Goal: Task Accomplishment & Management: Use online tool/utility

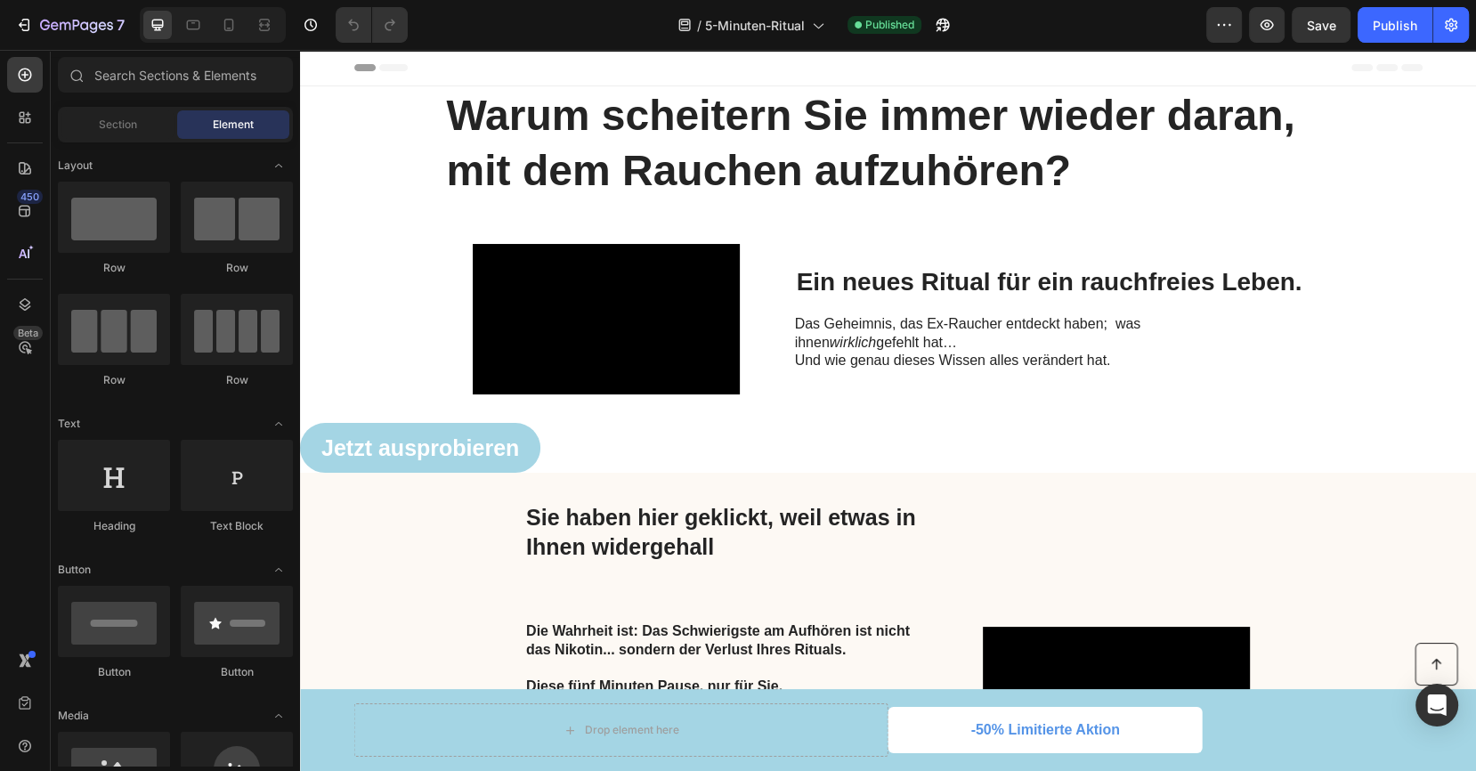
click at [224, 41] on div at bounding box center [213, 25] width 146 height 36
click at [223, 33] on icon at bounding box center [229, 25] width 18 height 18
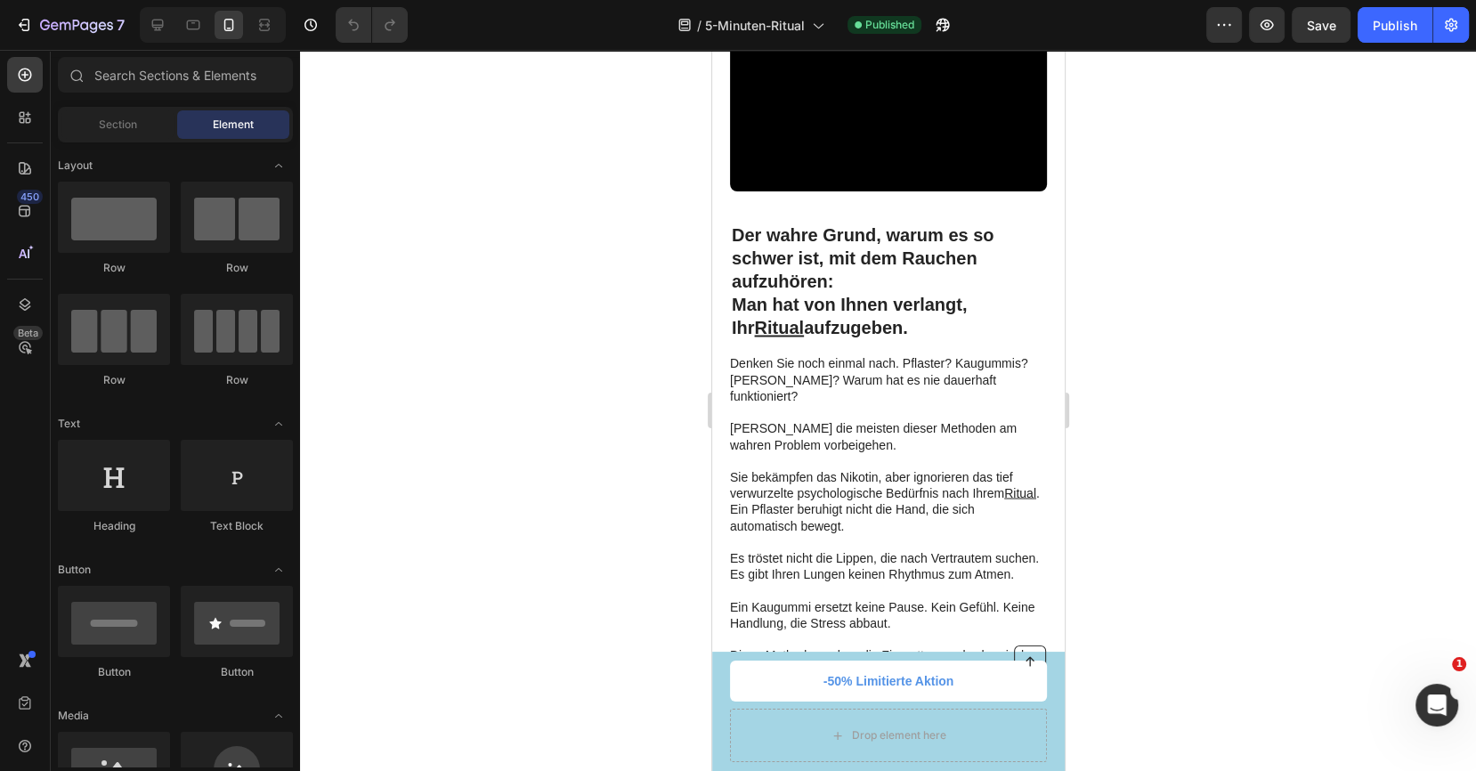
scroll to position [3071, 0]
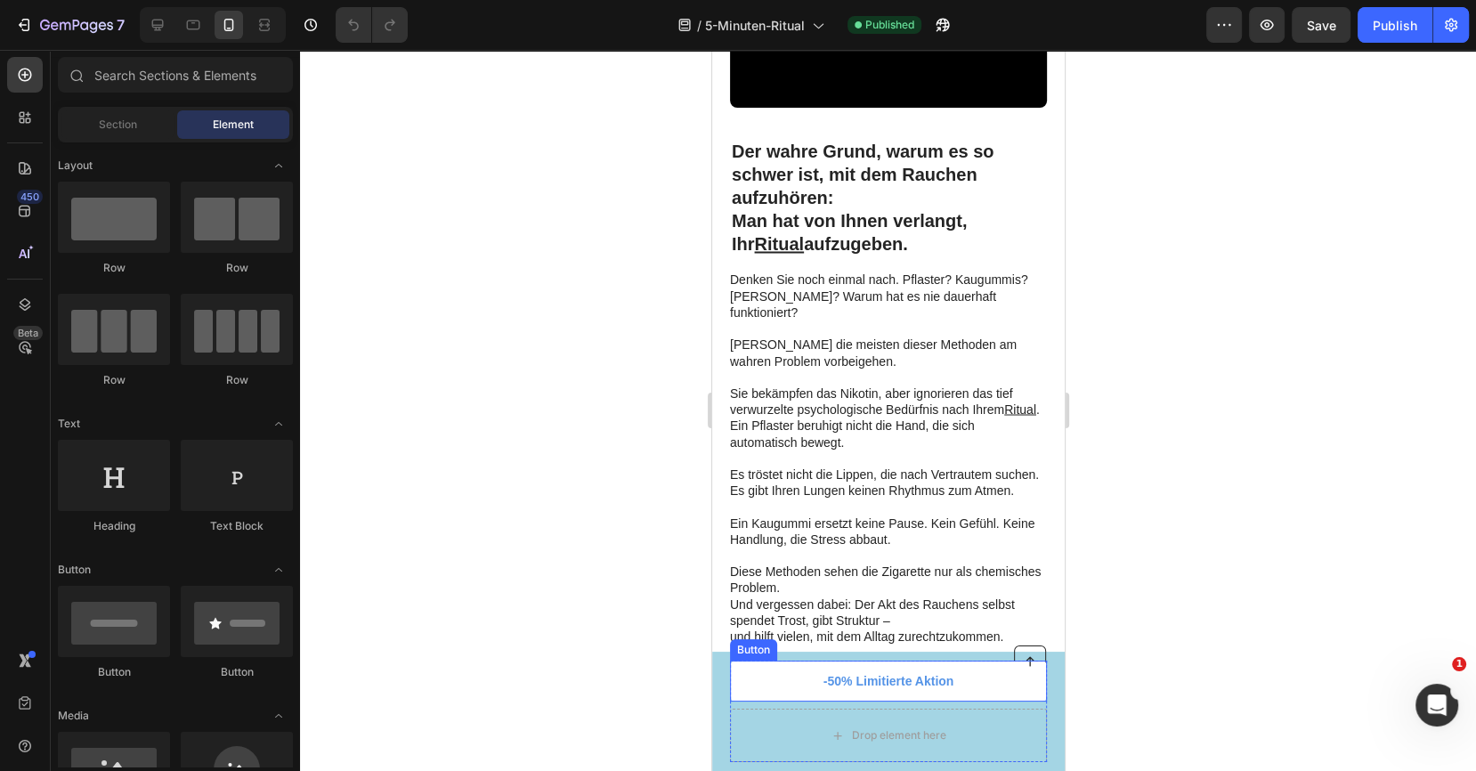
click at [856, 671] on link "-50% Limitierte Aktion" at bounding box center [887, 681] width 317 height 41
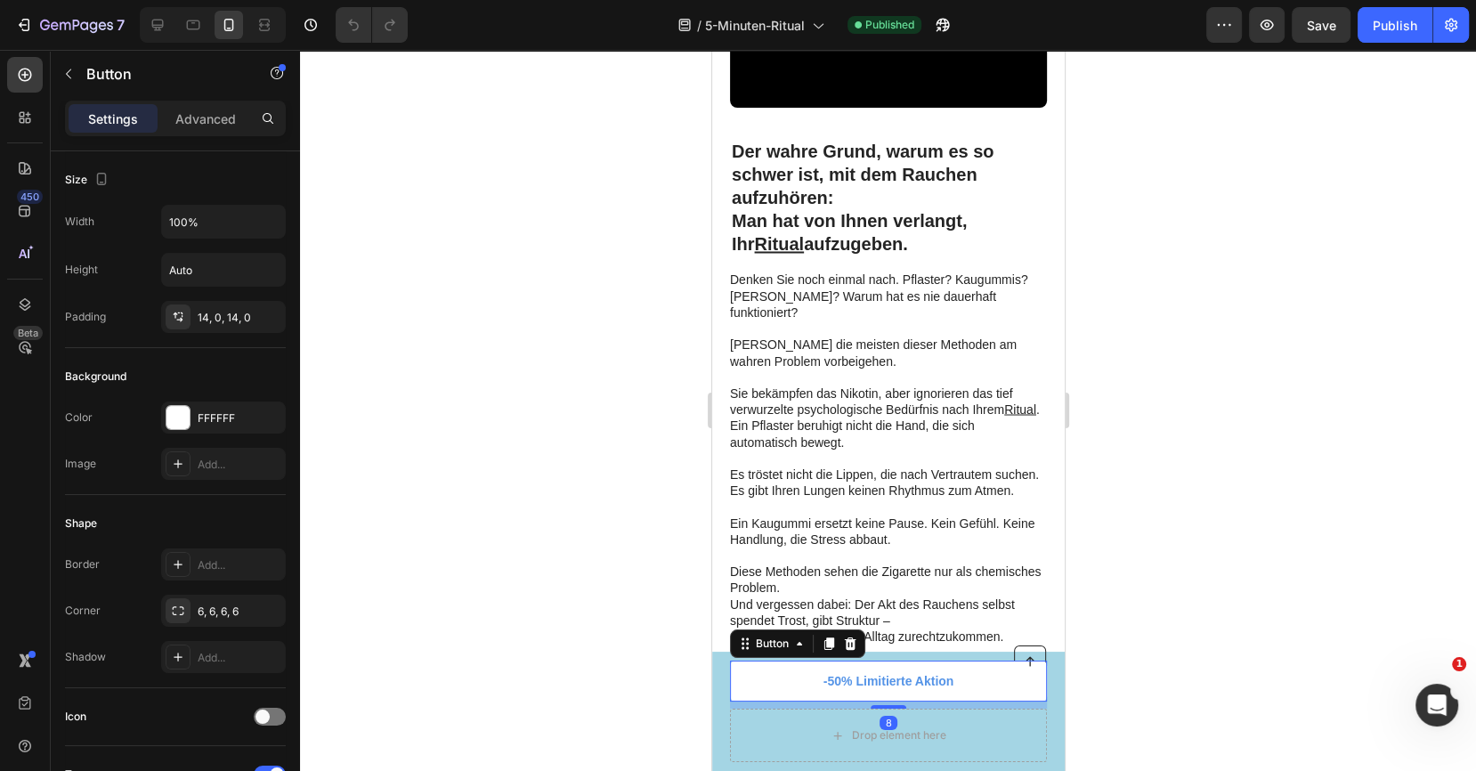
click at [856, 672] on link "-50% Limitierte Aktion" at bounding box center [887, 681] width 317 height 41
click at [862, 672] on link "-50% Limitierte Aktion" at bounding box center [887, 681] width 317 height 41
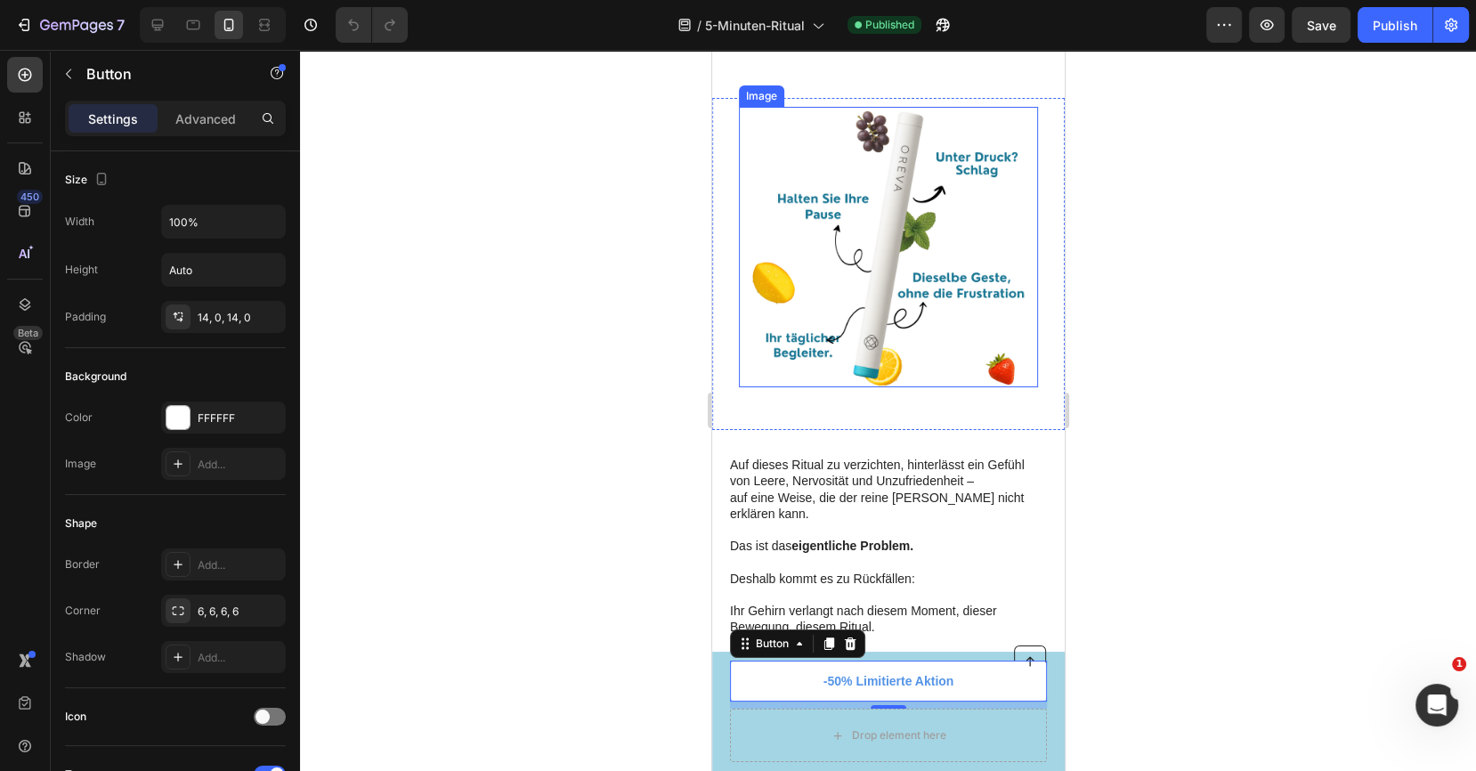
scroll to position [3888, 0]
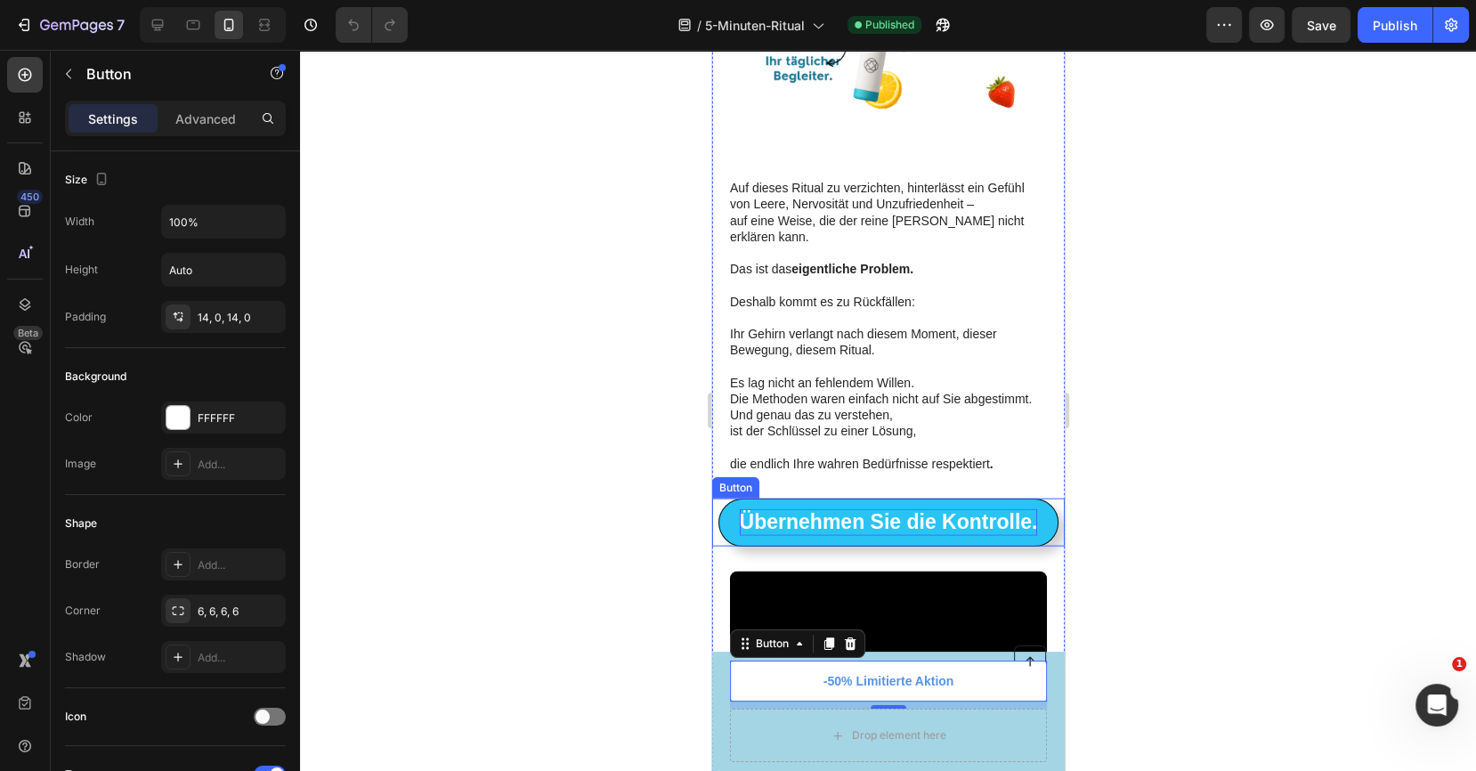
click at [902, 527] on strong "Übernehmen Sie die Kontrolle." at bounding box center [888, 521] width 298 height 23
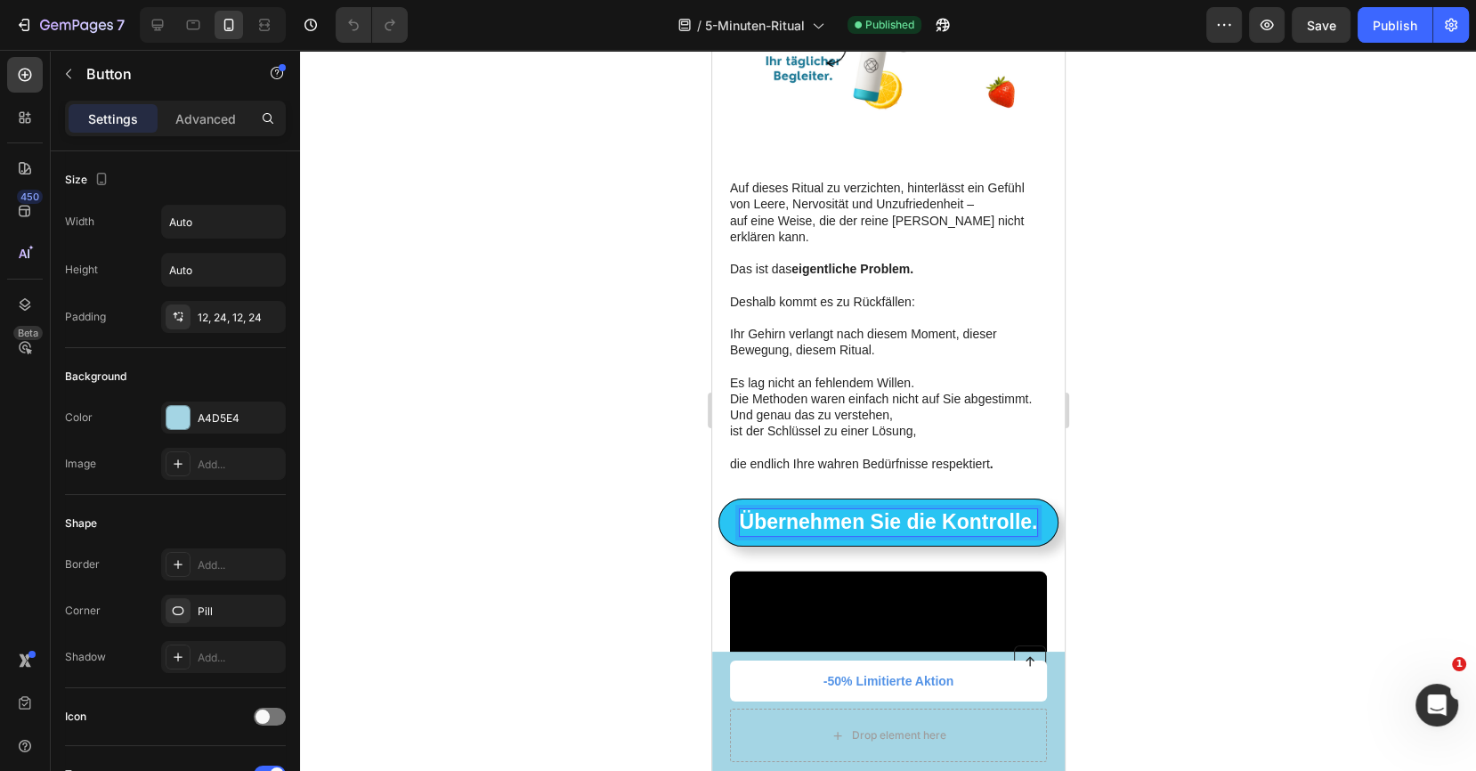
click at [916, 510] on strong "Übernehmen Sie die Kontrolle." at bounding box center [888, 521] width 298 height 23
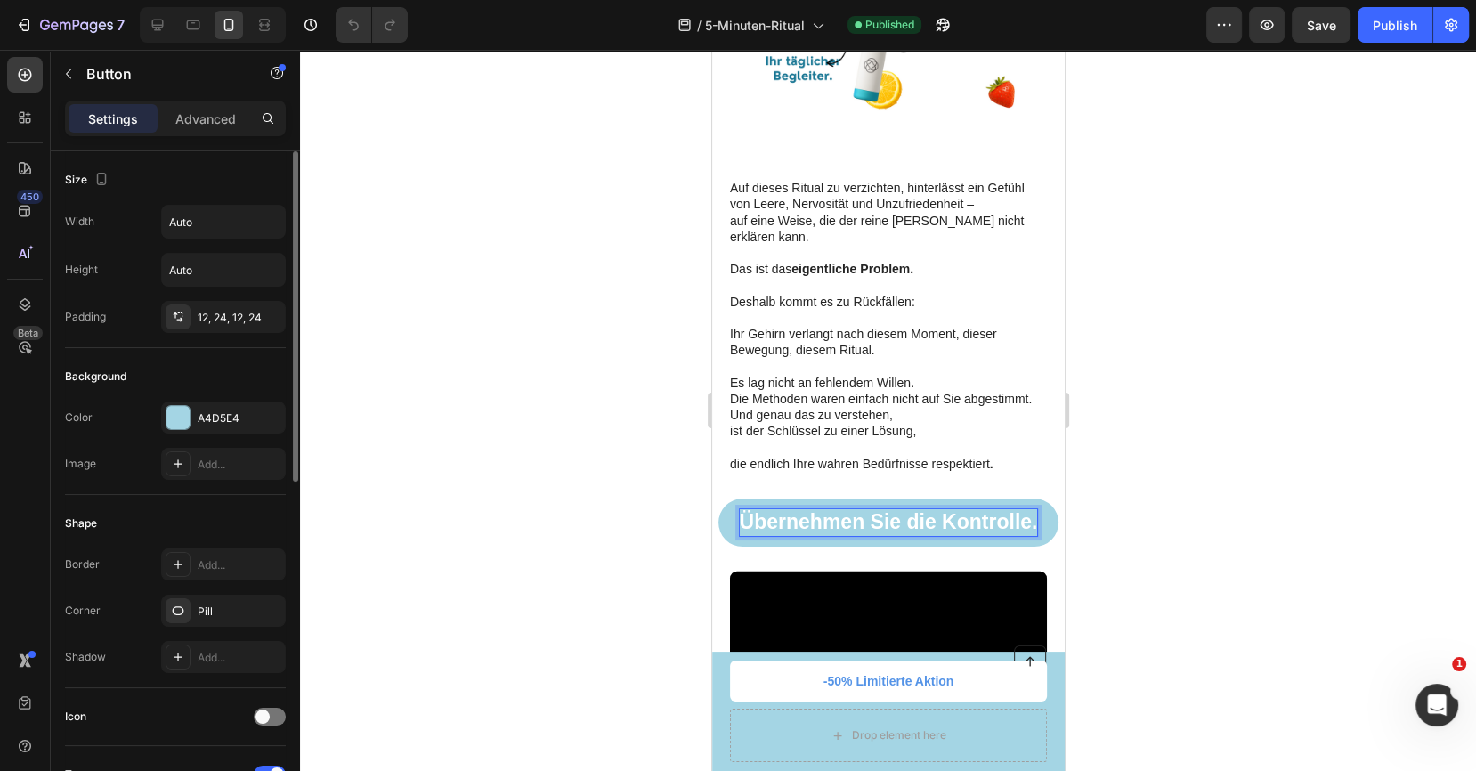
scroll to position [693, 0]
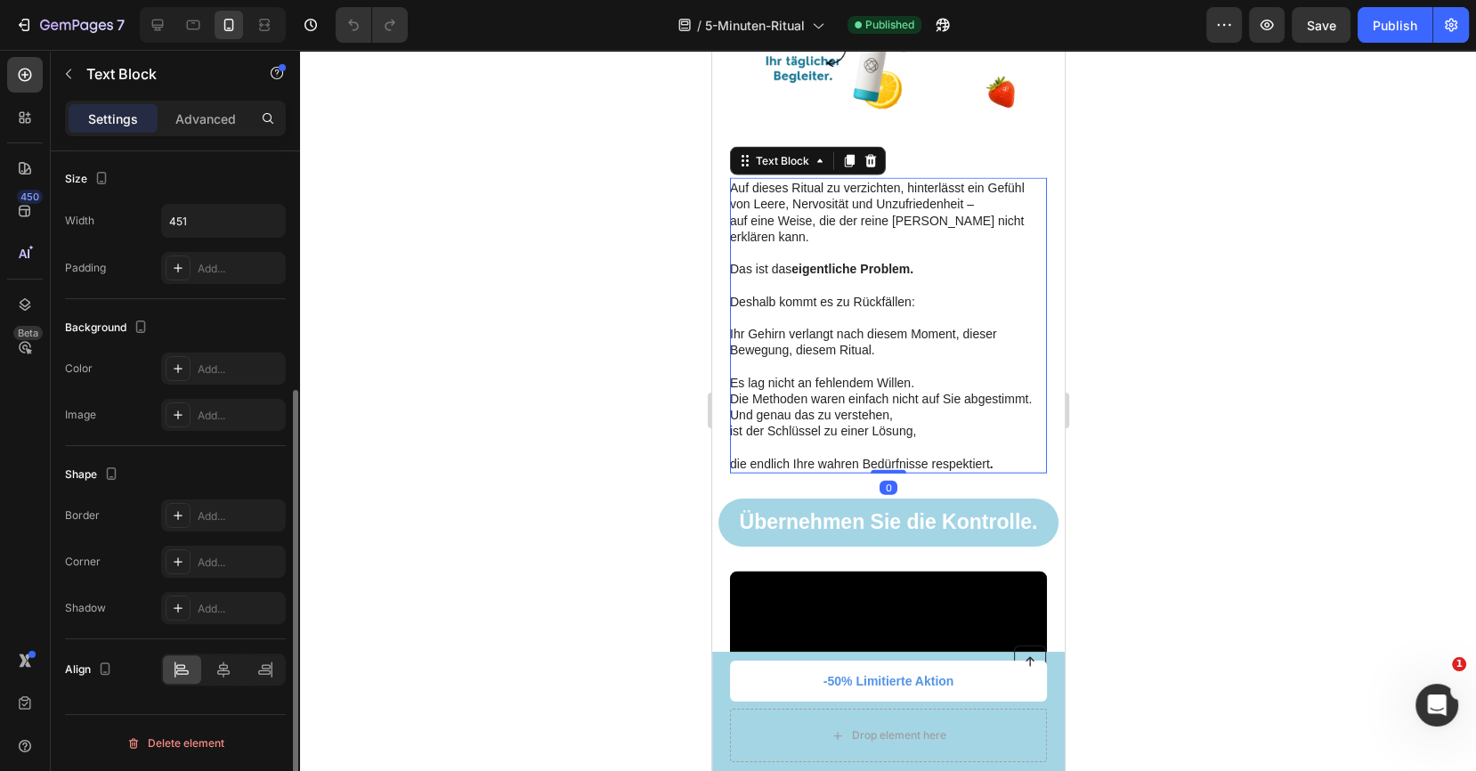
click at [836, 421] on p "Und genau das zu verstehen, ist der Schlüssel zu einer Lösung, die endlich Ihre…" at bounding box center [886, 439] width 315 height 65
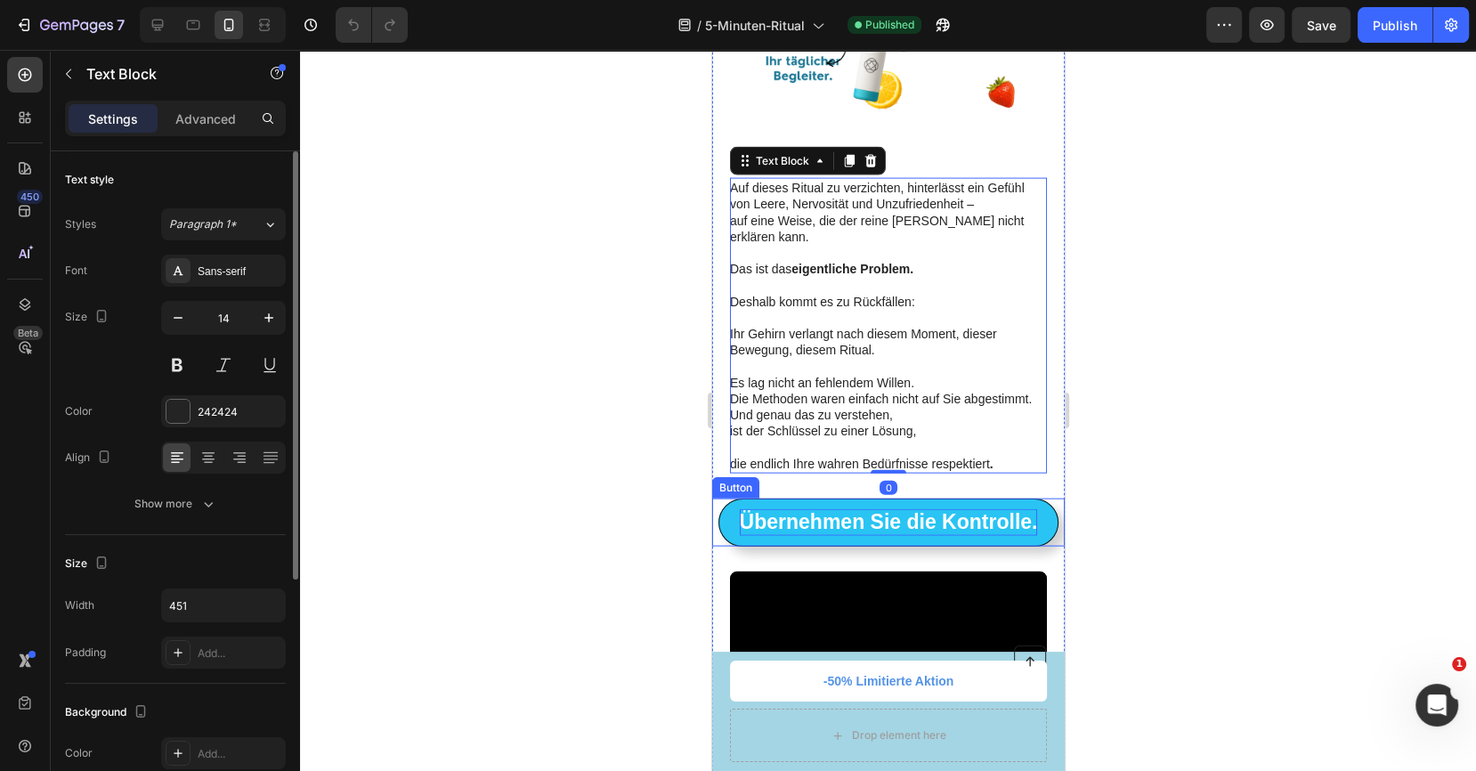
click at [815, 521] on strong "Übernehmen Sie die Kontrolle." at bounding box center [888, 521] width 298 height 23
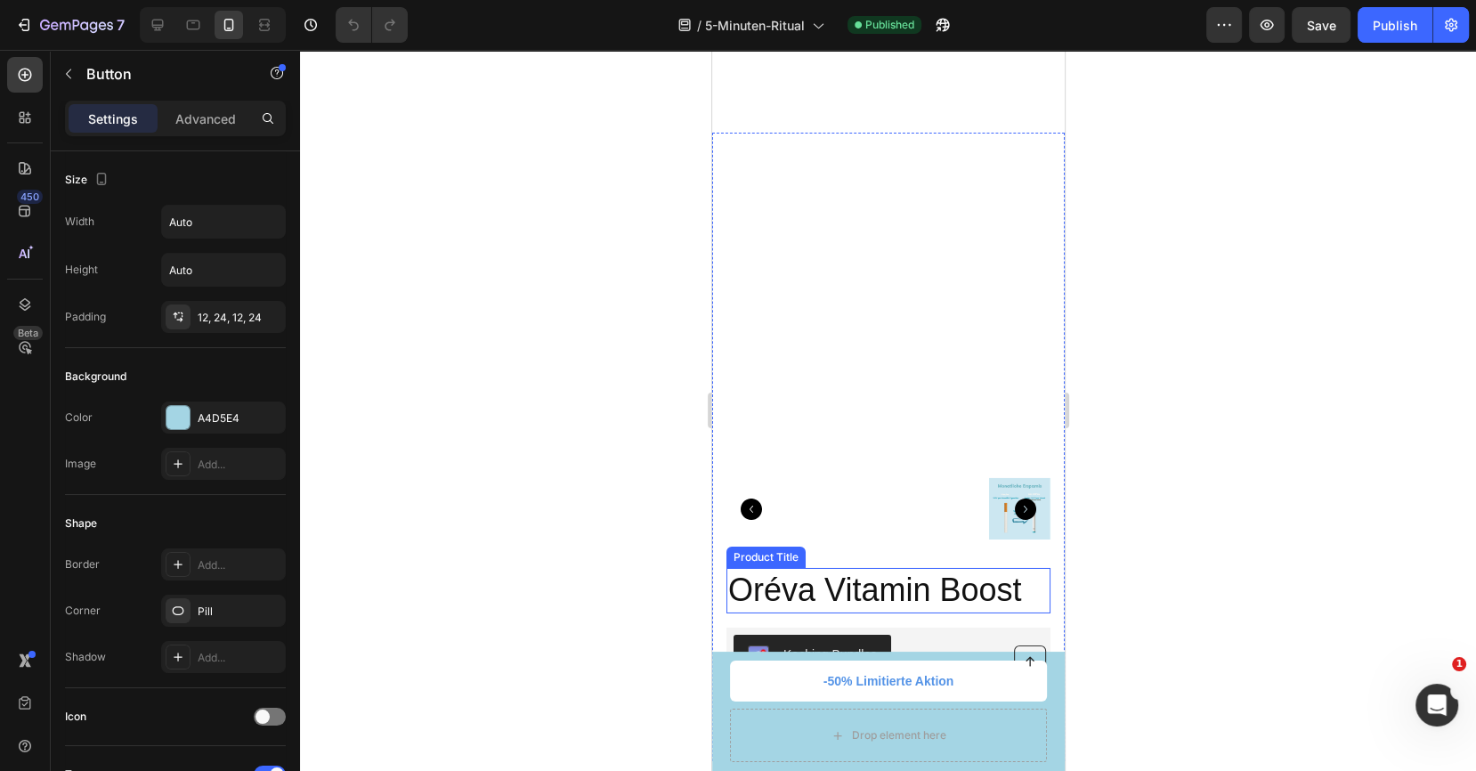
scroll to position [12629, 0]
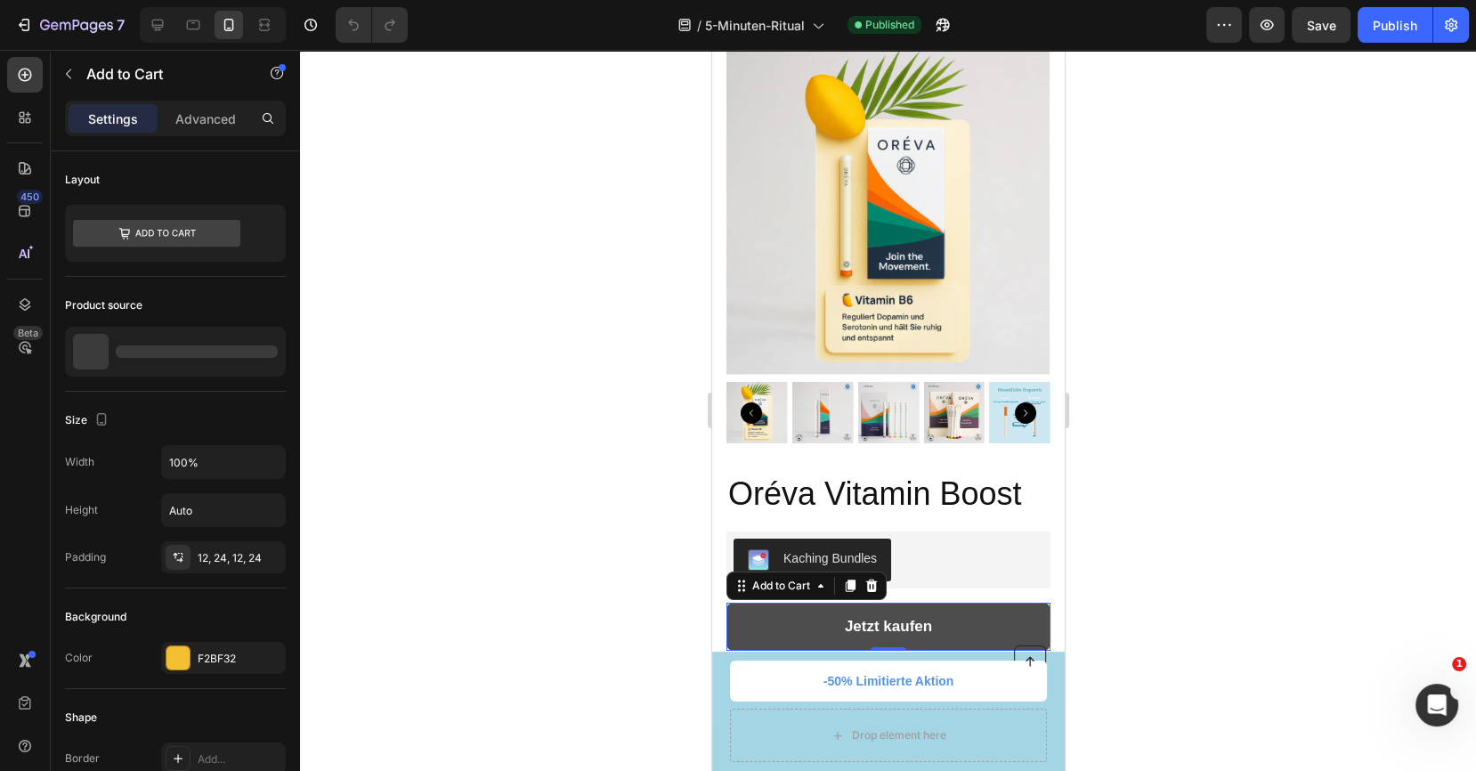
click at [932, 628] on button "Jetzt kaufen" at bounding box center [887, 627] width 324 height 49
click at [972, 611] on button "Jetzt kaufen" at bounding box center [887, 627] width 324 height 49
click at [971, 613] on button "Jetzt kaufen" at bounding box center [887, 627] width 324 height 49
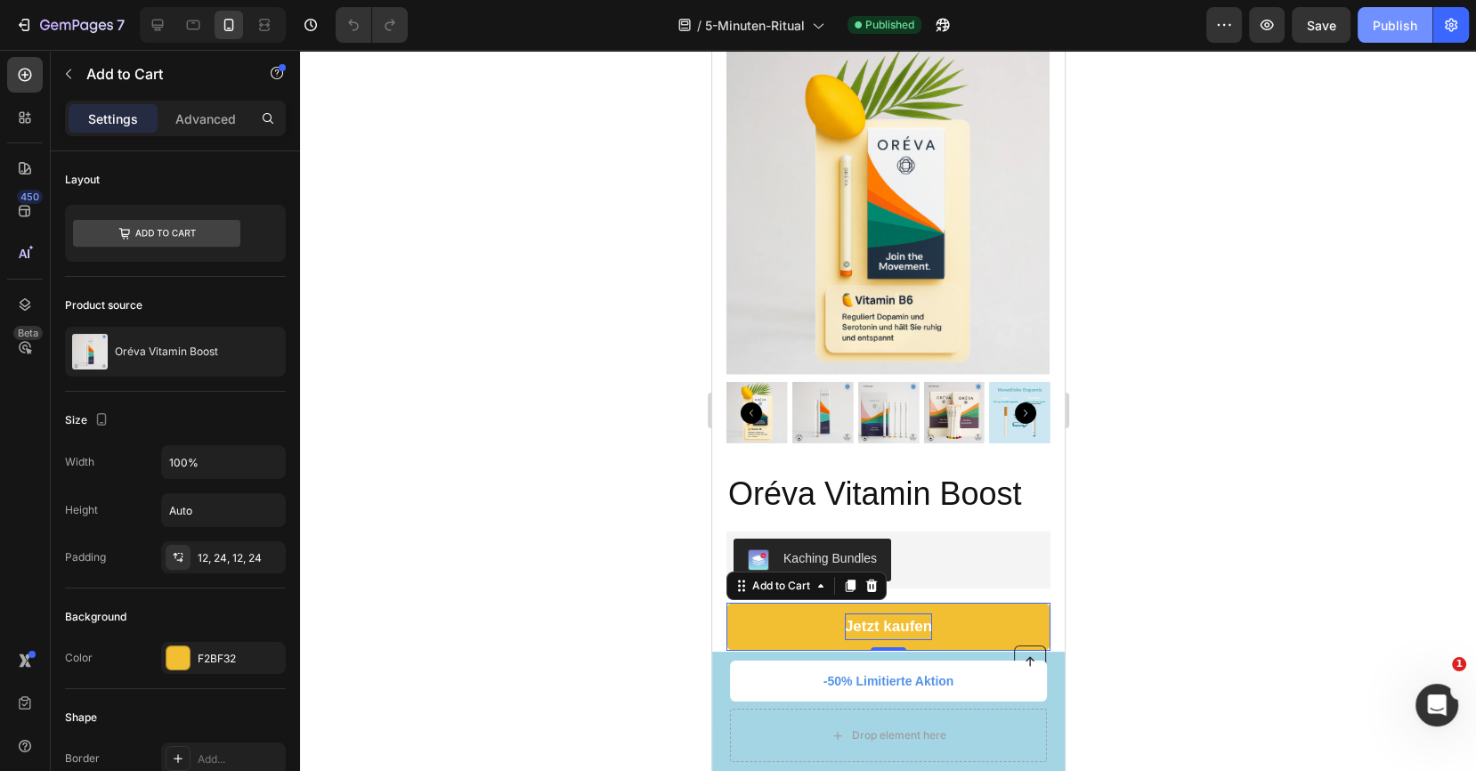
click at [1391, 27] on div "Publish" at bounding box center [1395, 25] width 45 height 19
click at [1375, 277] on div at bounding box center [888, 410] width 1176 height 721
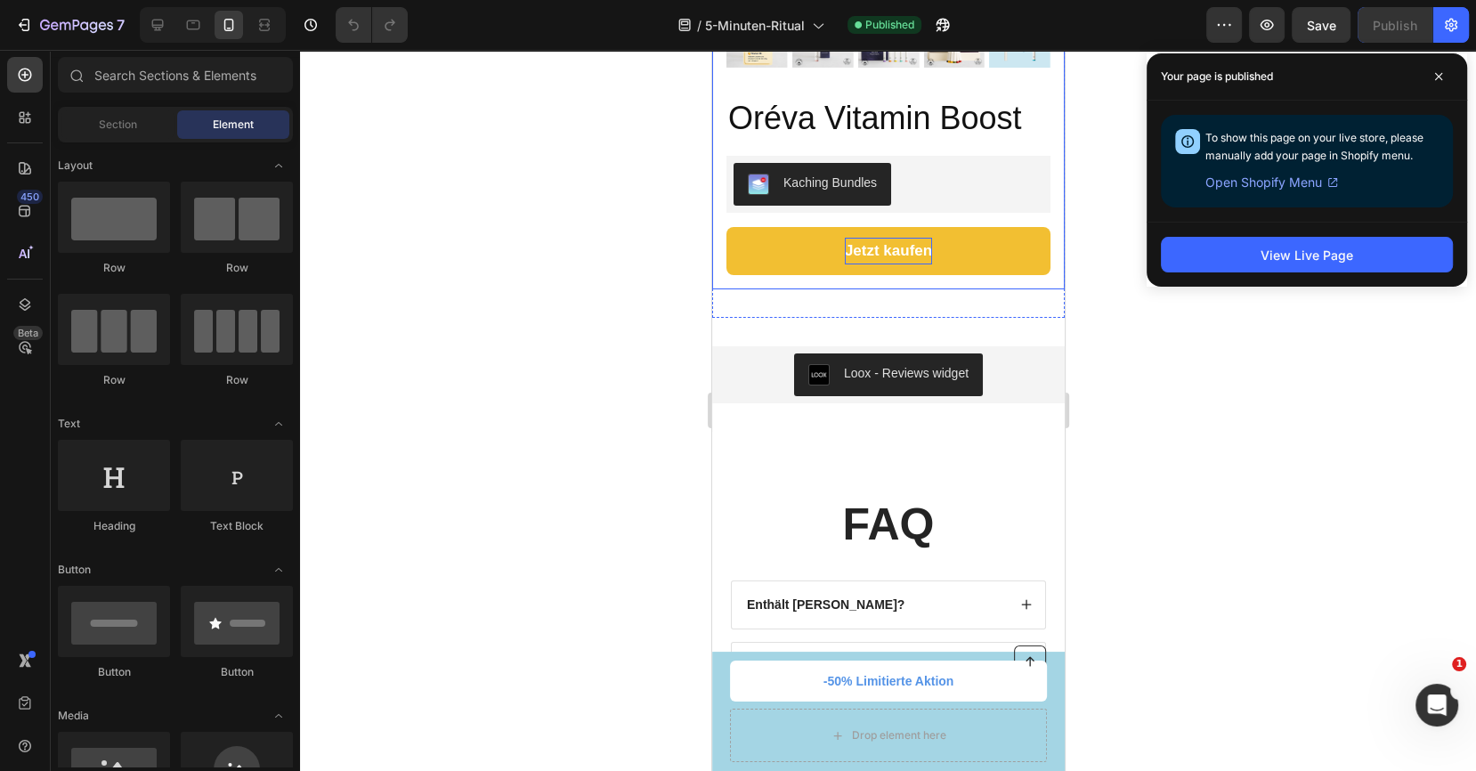
scroll to position [13051, 0]
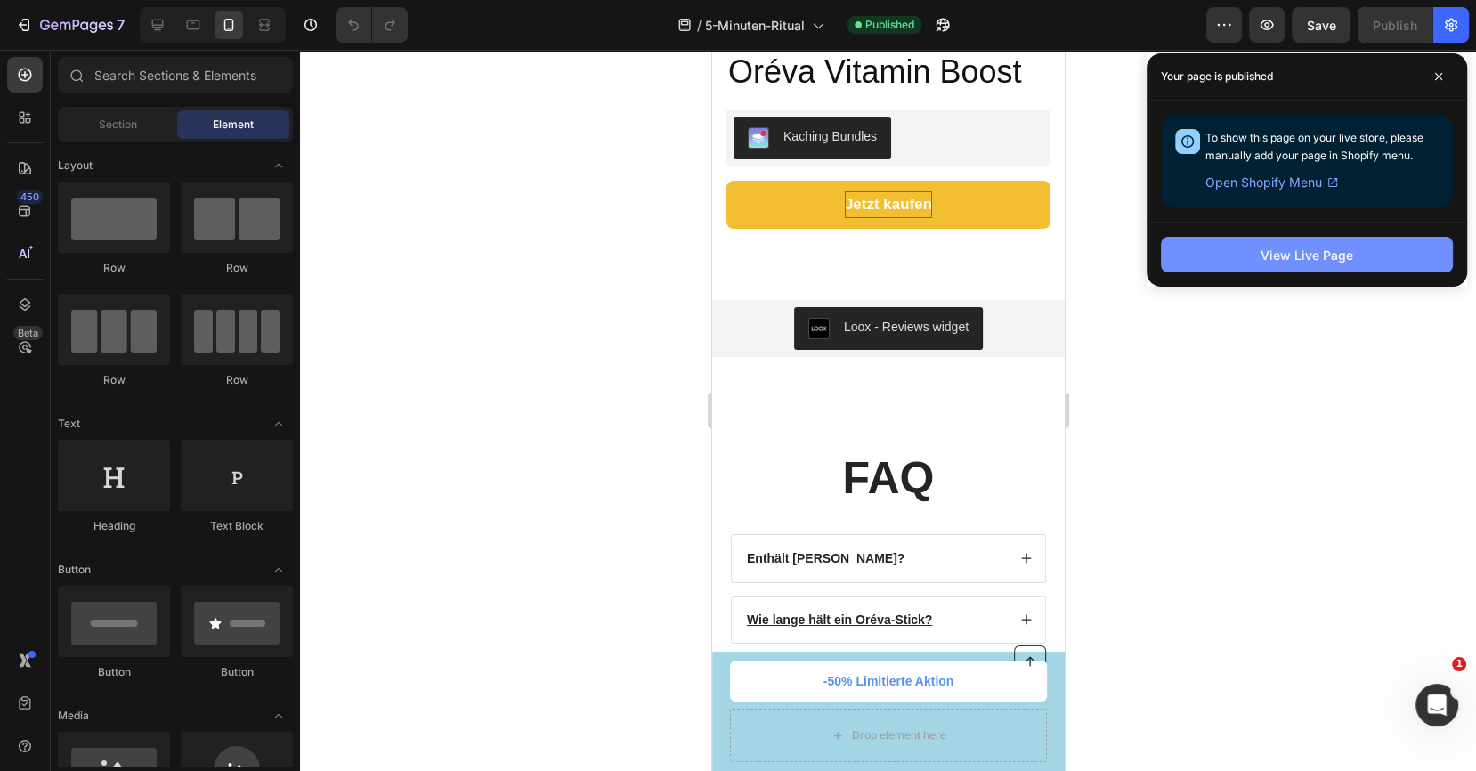
click at [1306, 250] on div "View Live Page" at bounding box center [1306, 255] width 93 height 19
